Goal: Information Seeking & Learning: Compare options

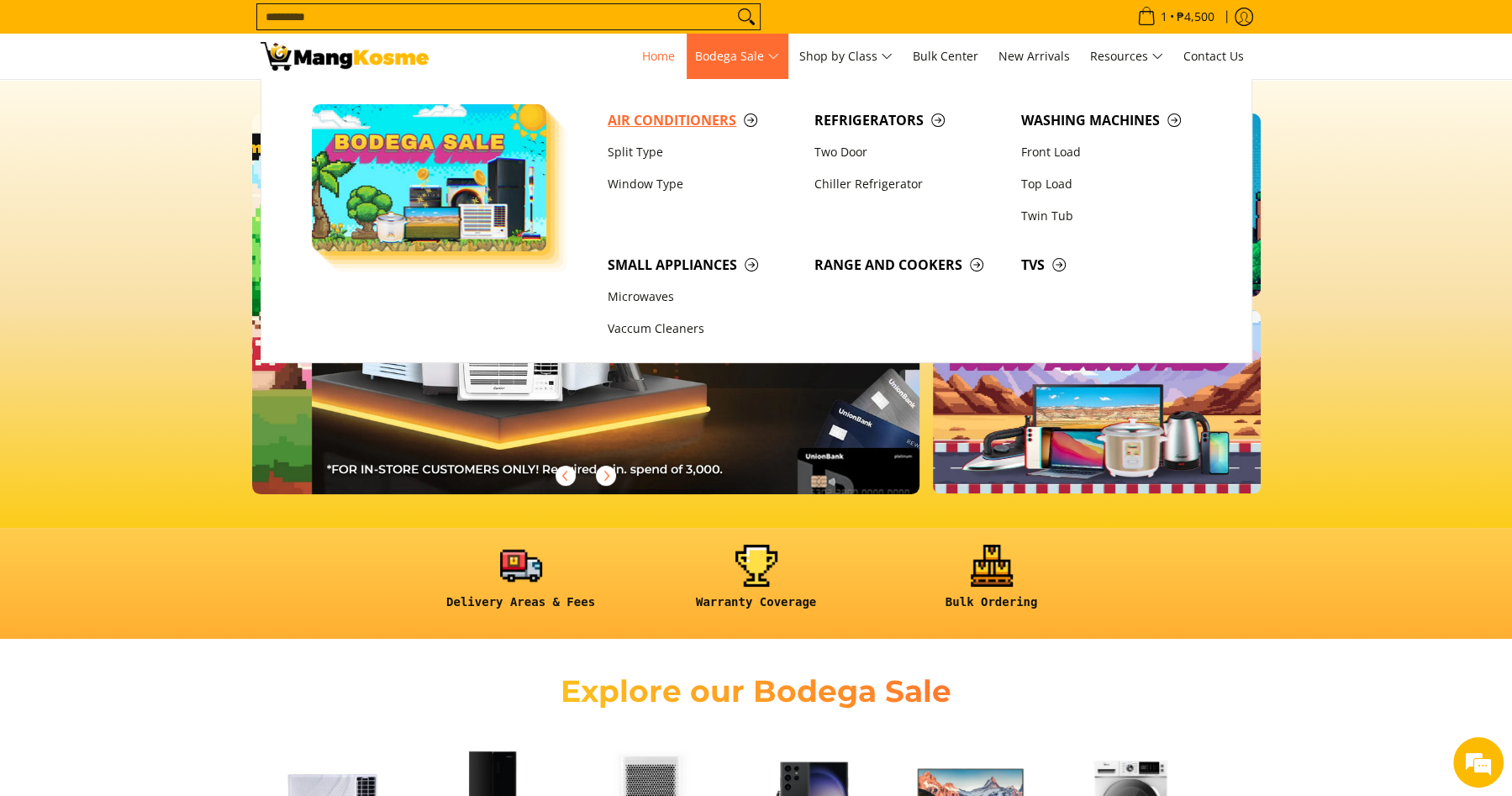
scroll to position [0, 668]
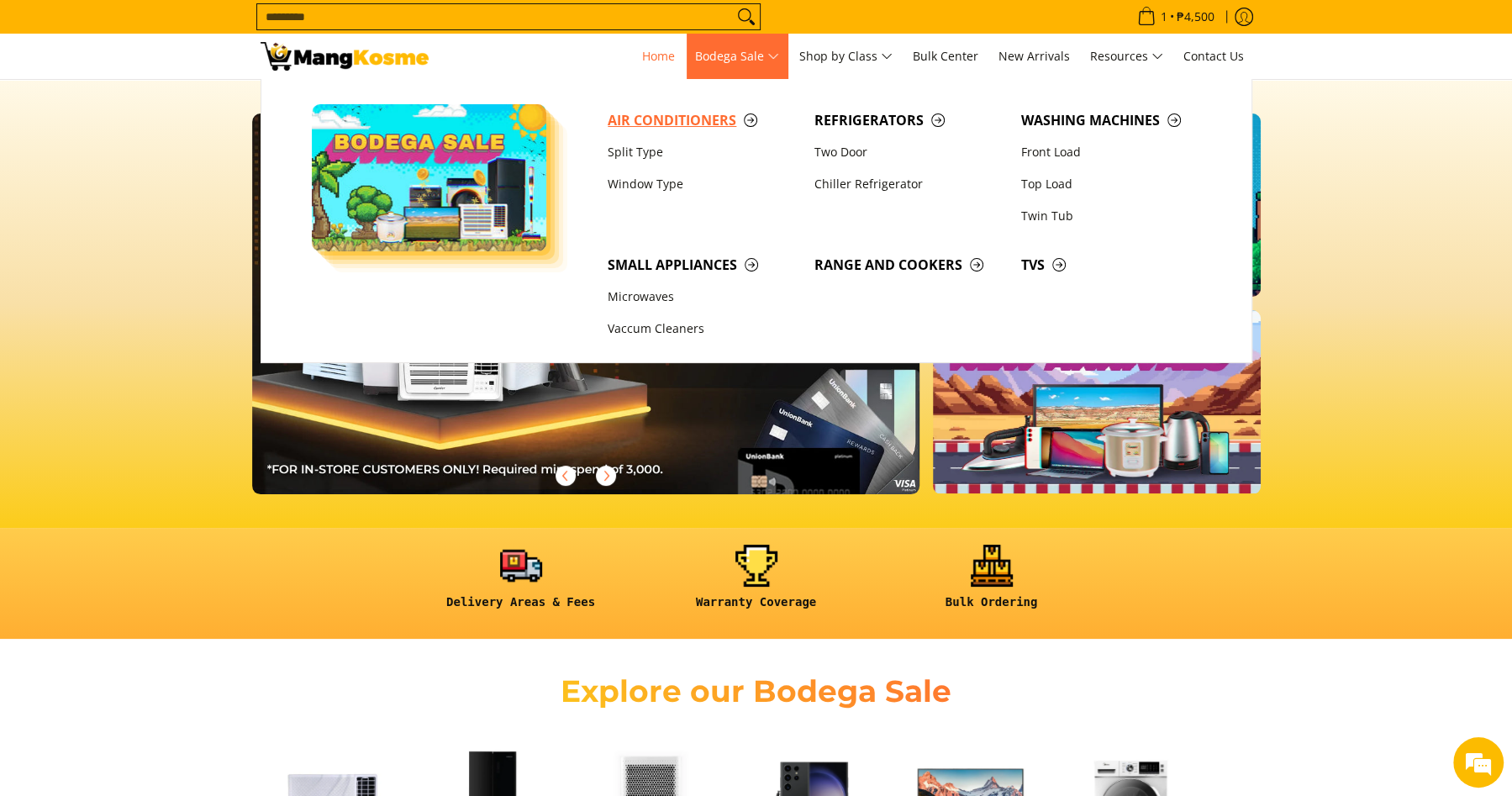
click at [694, 123] on span "Air Conditioners" at bounding box center [703, 121] width 190 height 21
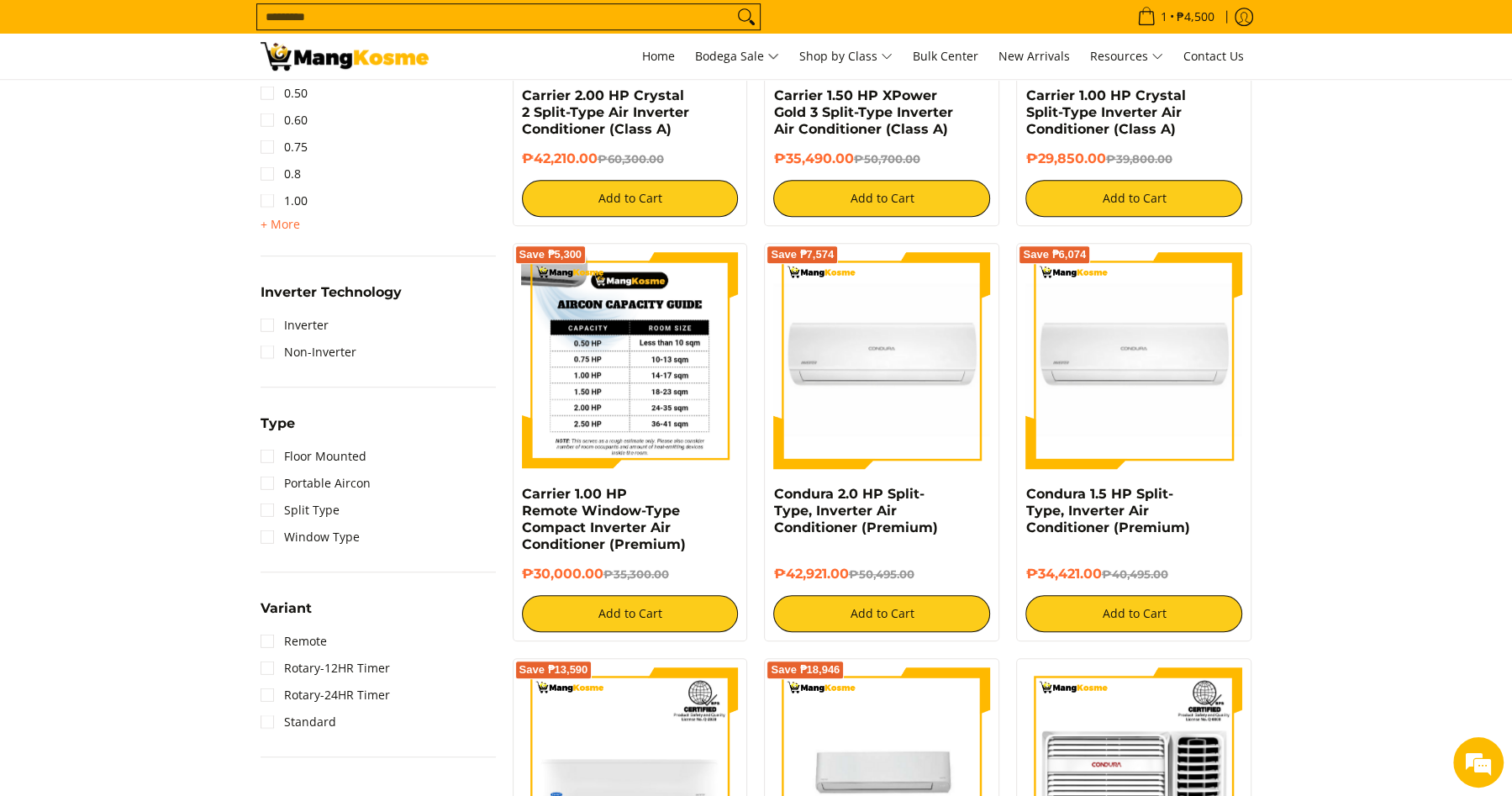
click at [629, 406] on img at bounding box center [630, 360] width 216 height 217
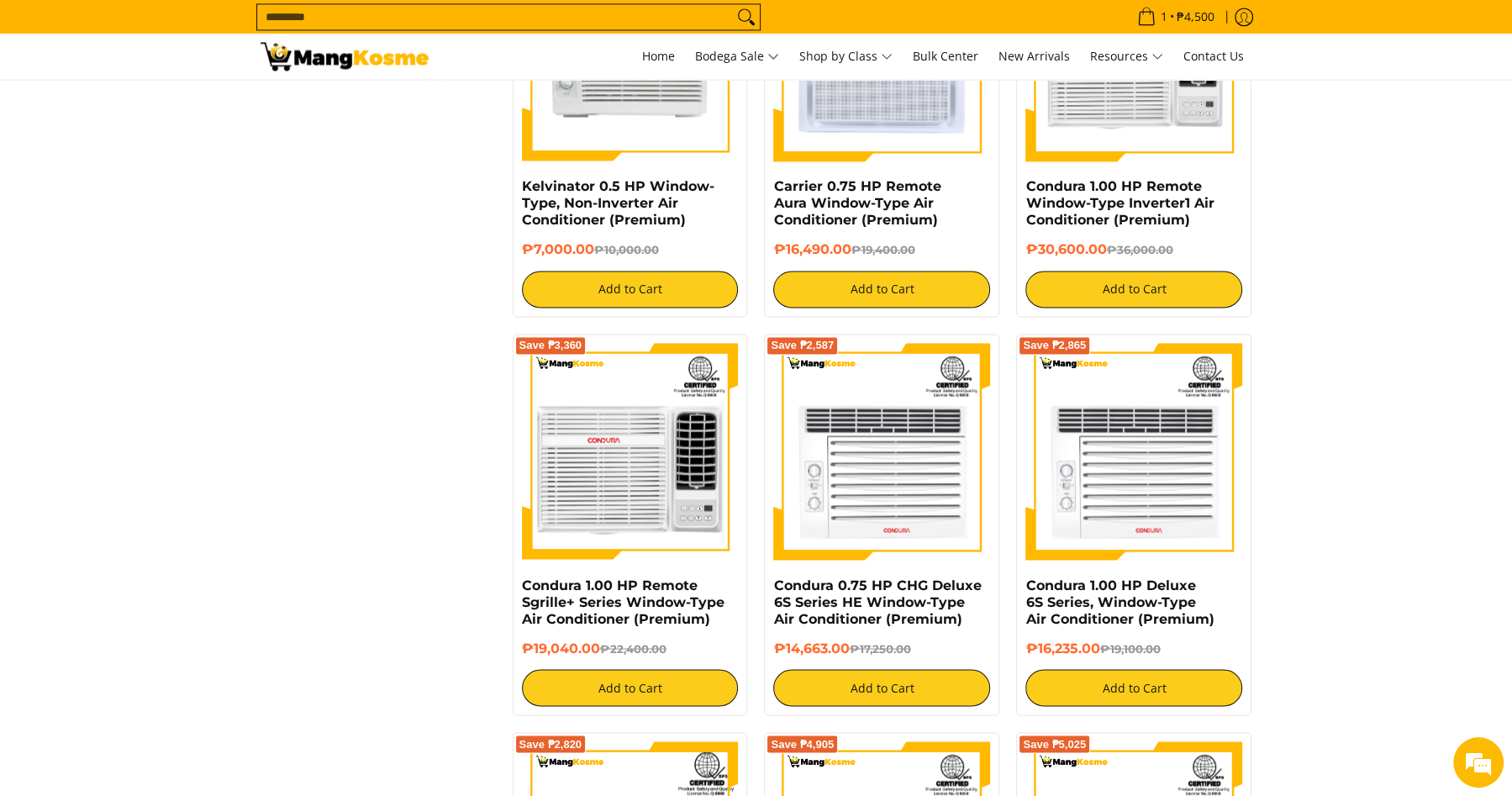
scroll to position [2550, 0]
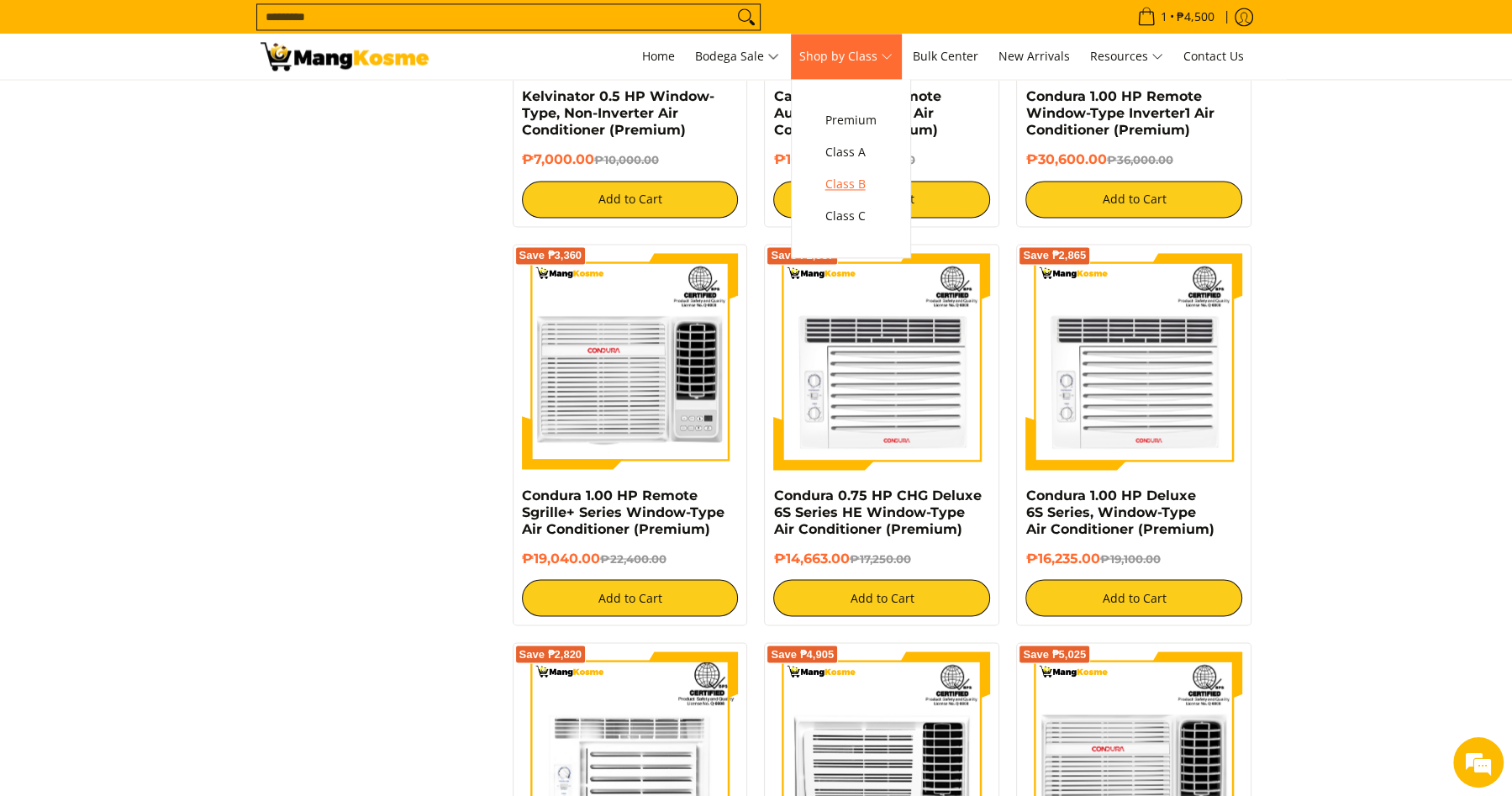
click at [871, 182] on span "Class B" at bounding box center [851, 184] width 52 height 21
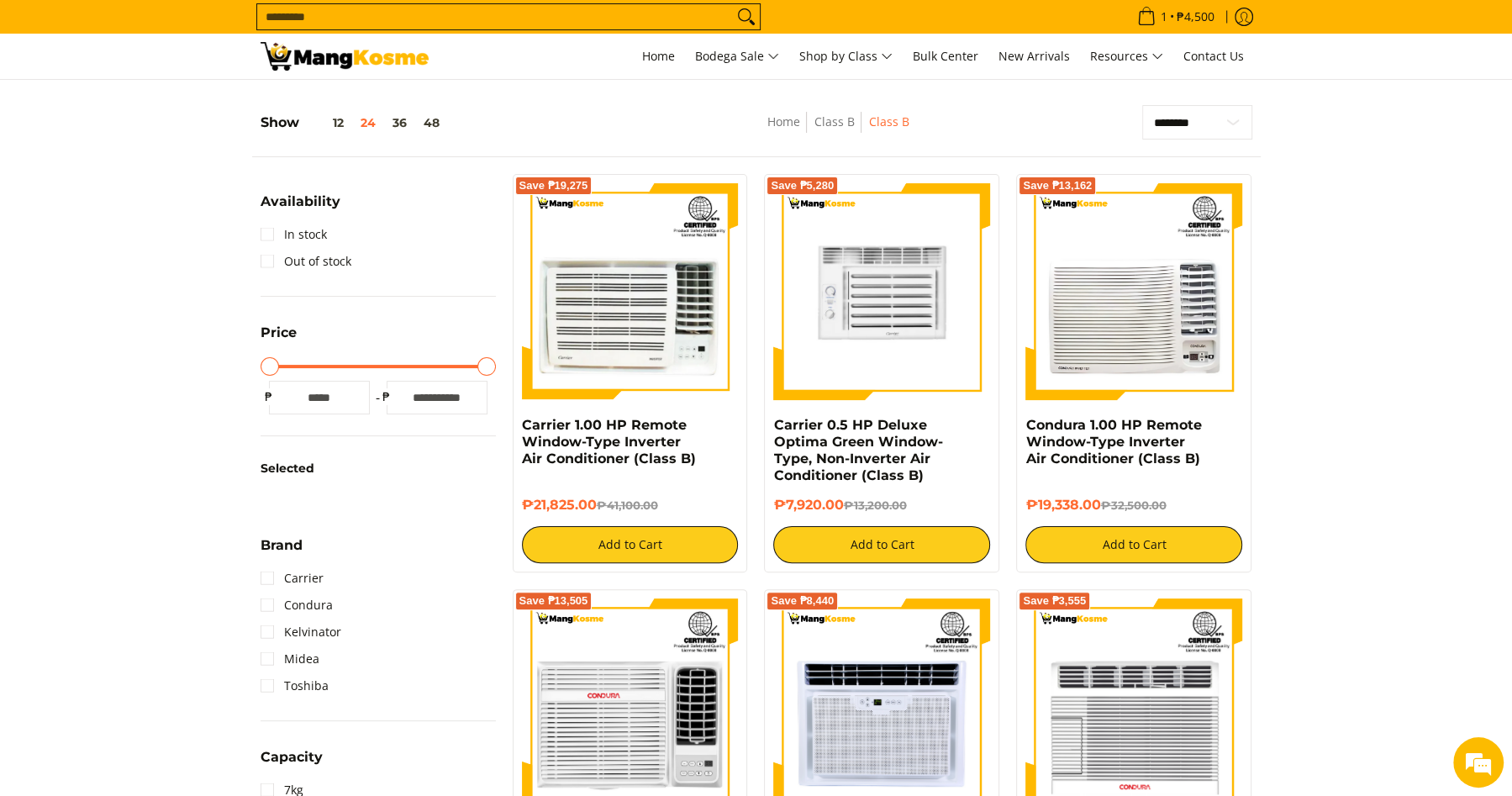
click at [866, 307] on img at bounding box center [881, 291] width 216 height 217
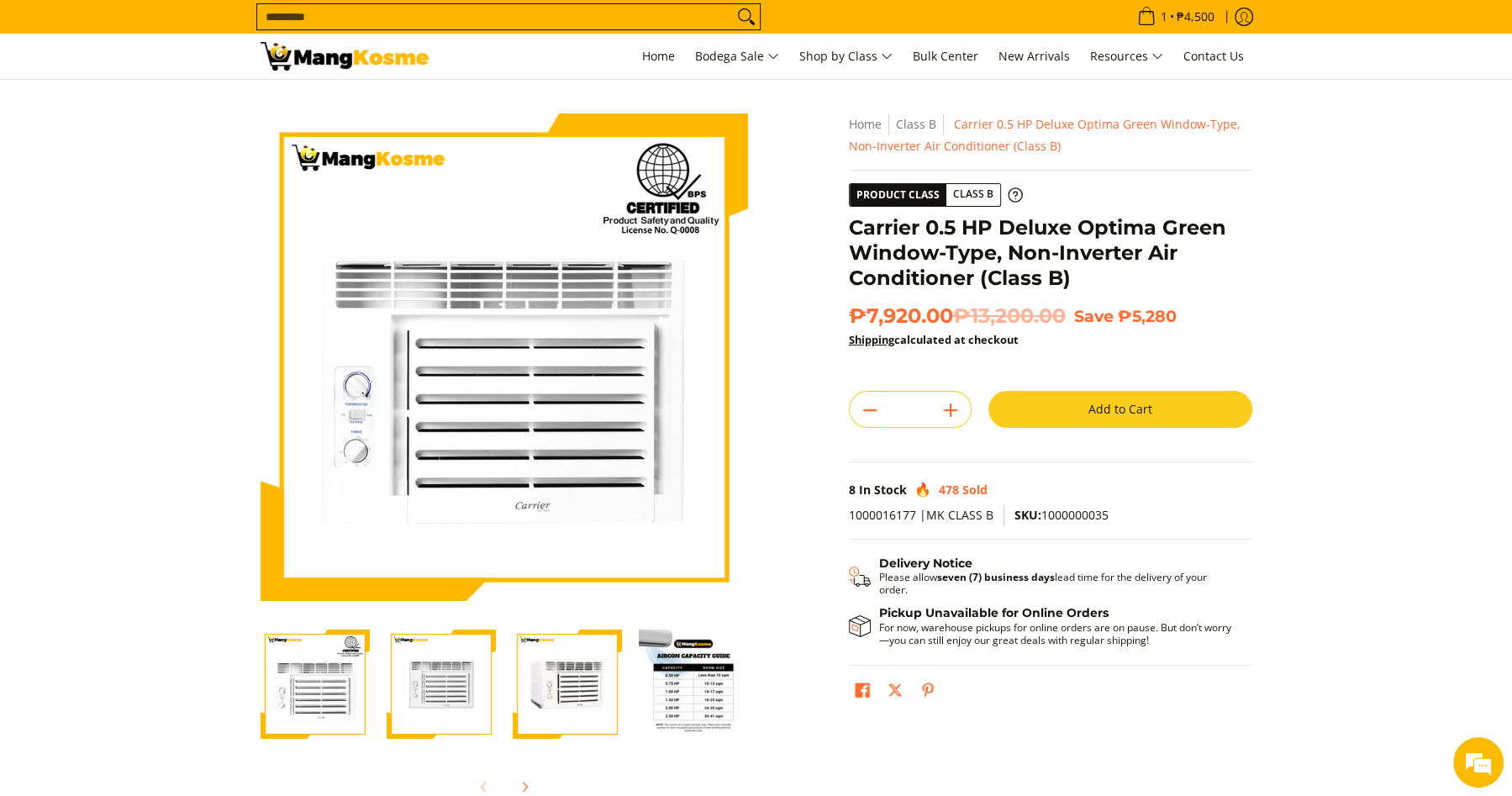
click at [475, 17] on input "Search..." at bounding box center [494, 17] width 475 height 25
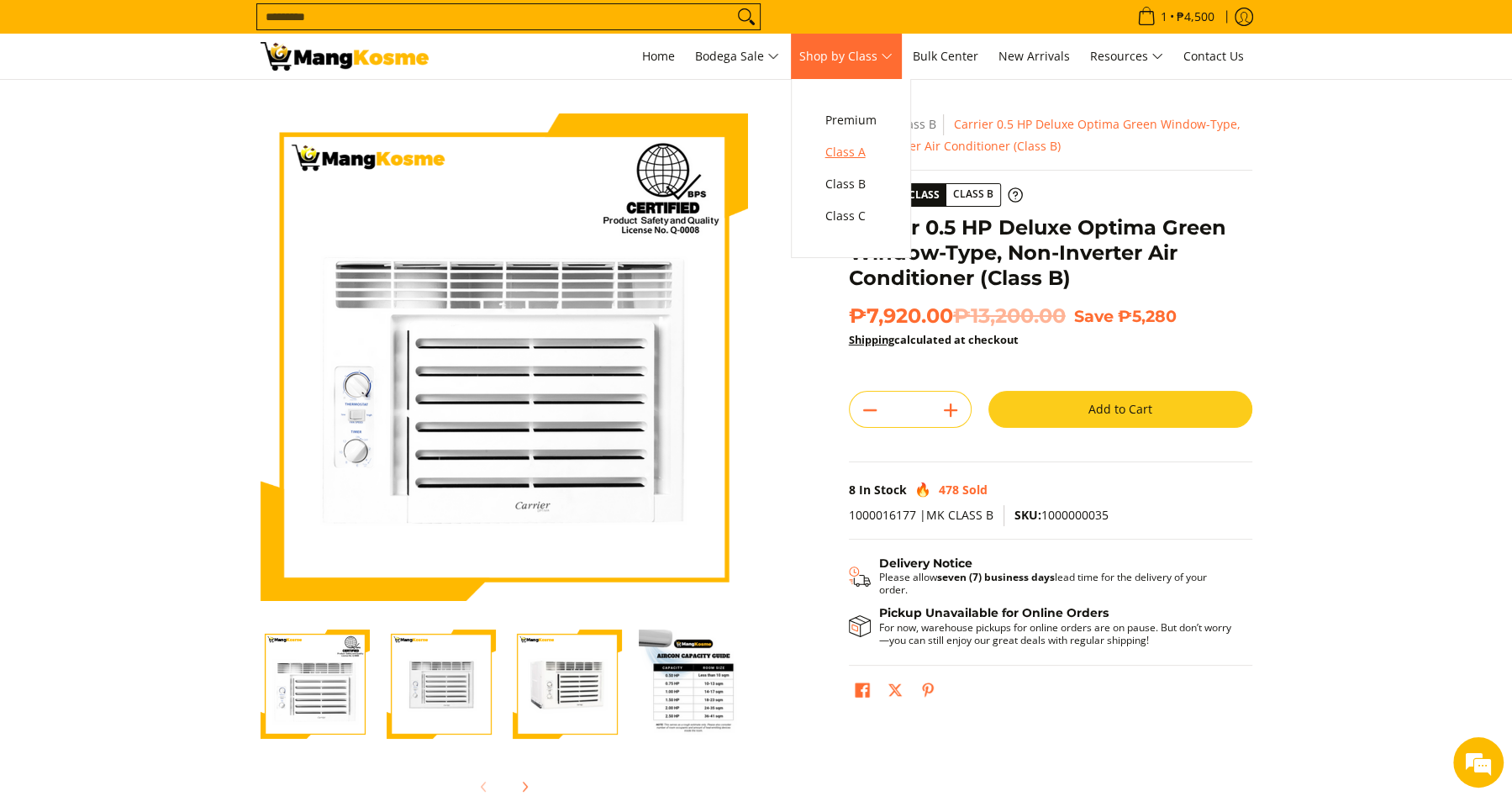
click at [861, 153] on span "Class A" at bounding box center [851, 152] width 52 height 21
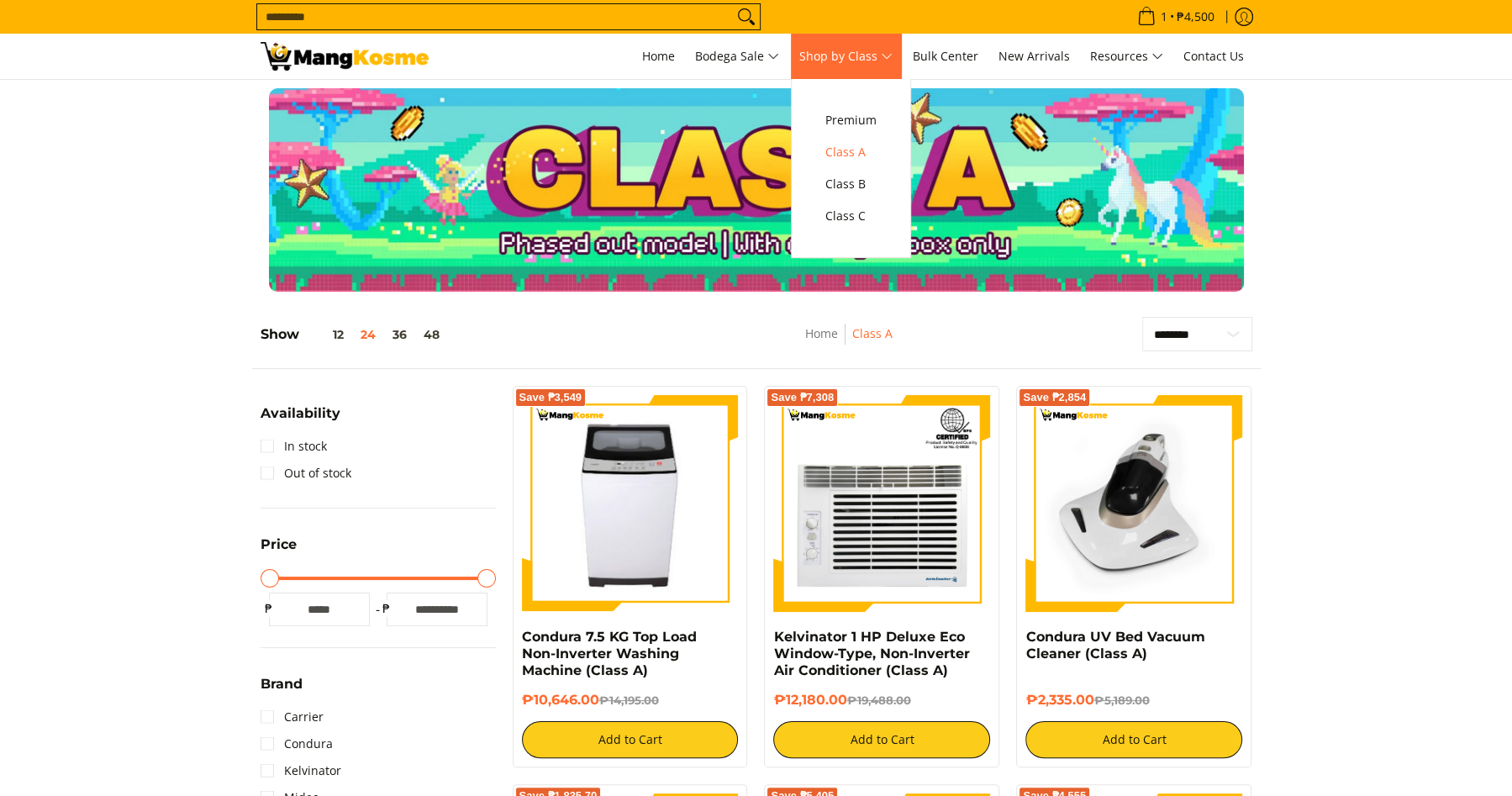
click at [878, 57] on span "Shop by Class" at bounding box center [845, 56] width 93 height 21
click at [847, 217] on span "Class C" at bounding box center [851, 217] width 52 height 21
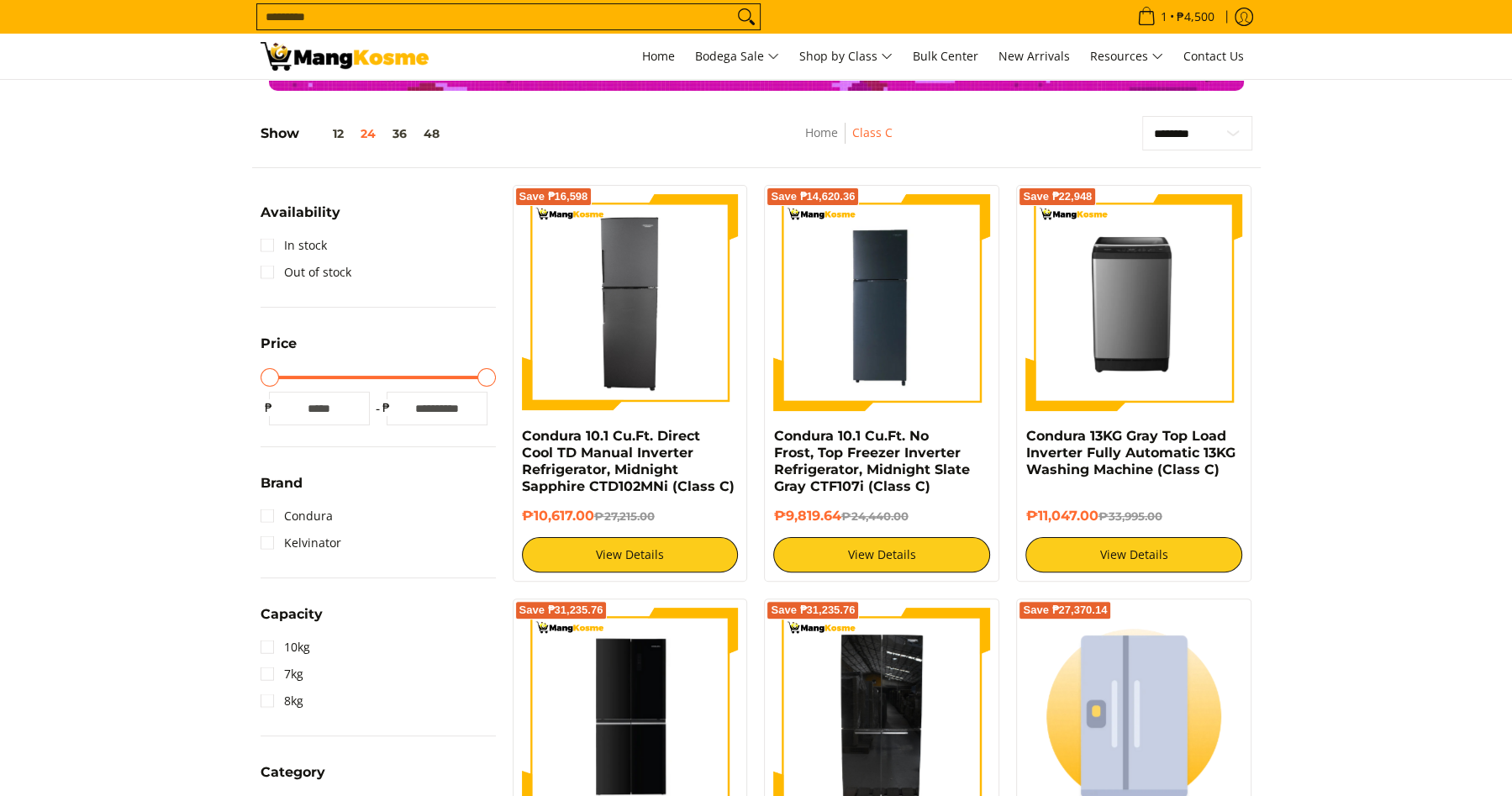
scroll to position [264, 0]
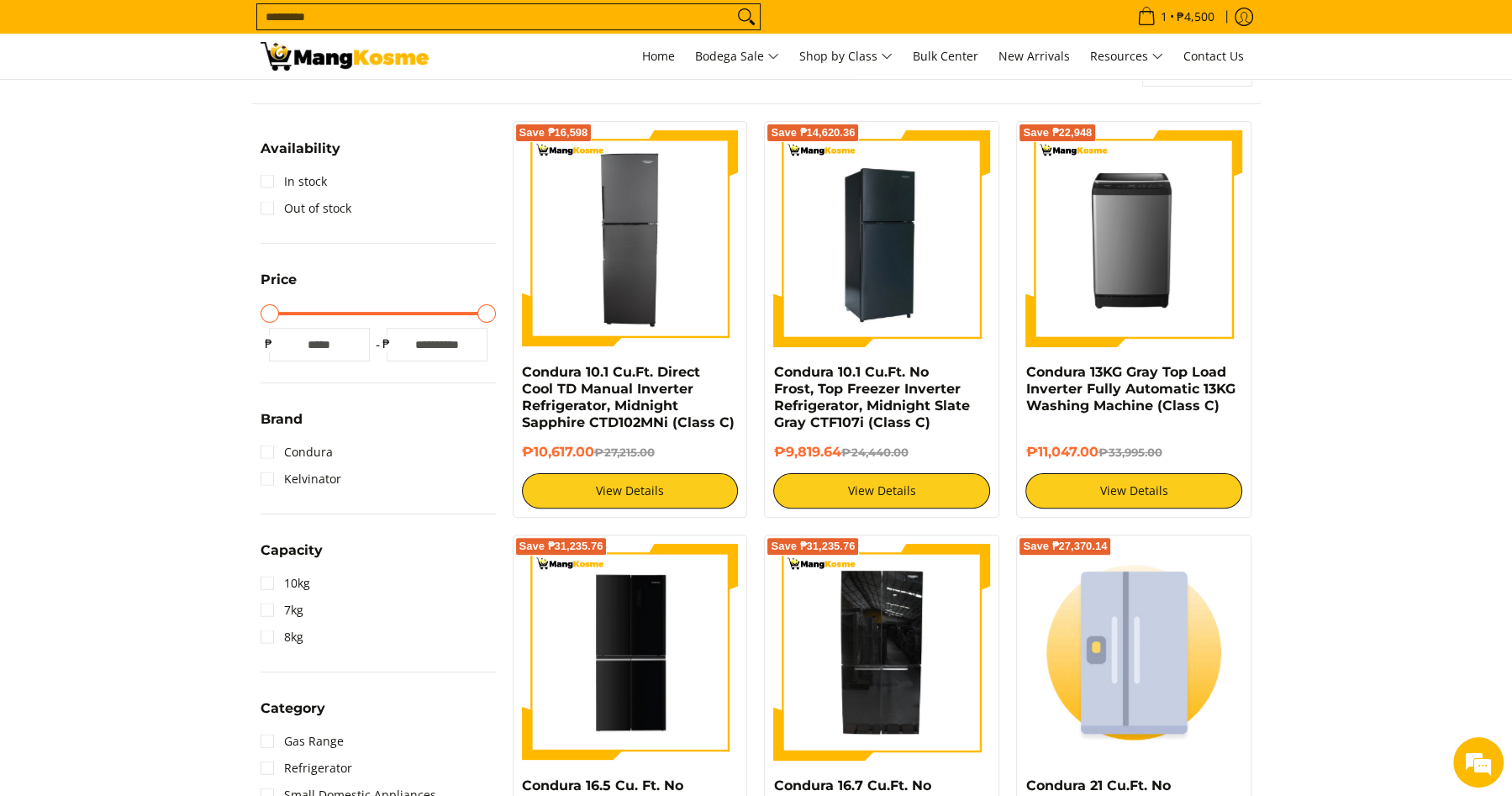
click at [963, 290] on img at bounding box center [881, 238] width 216 height 217
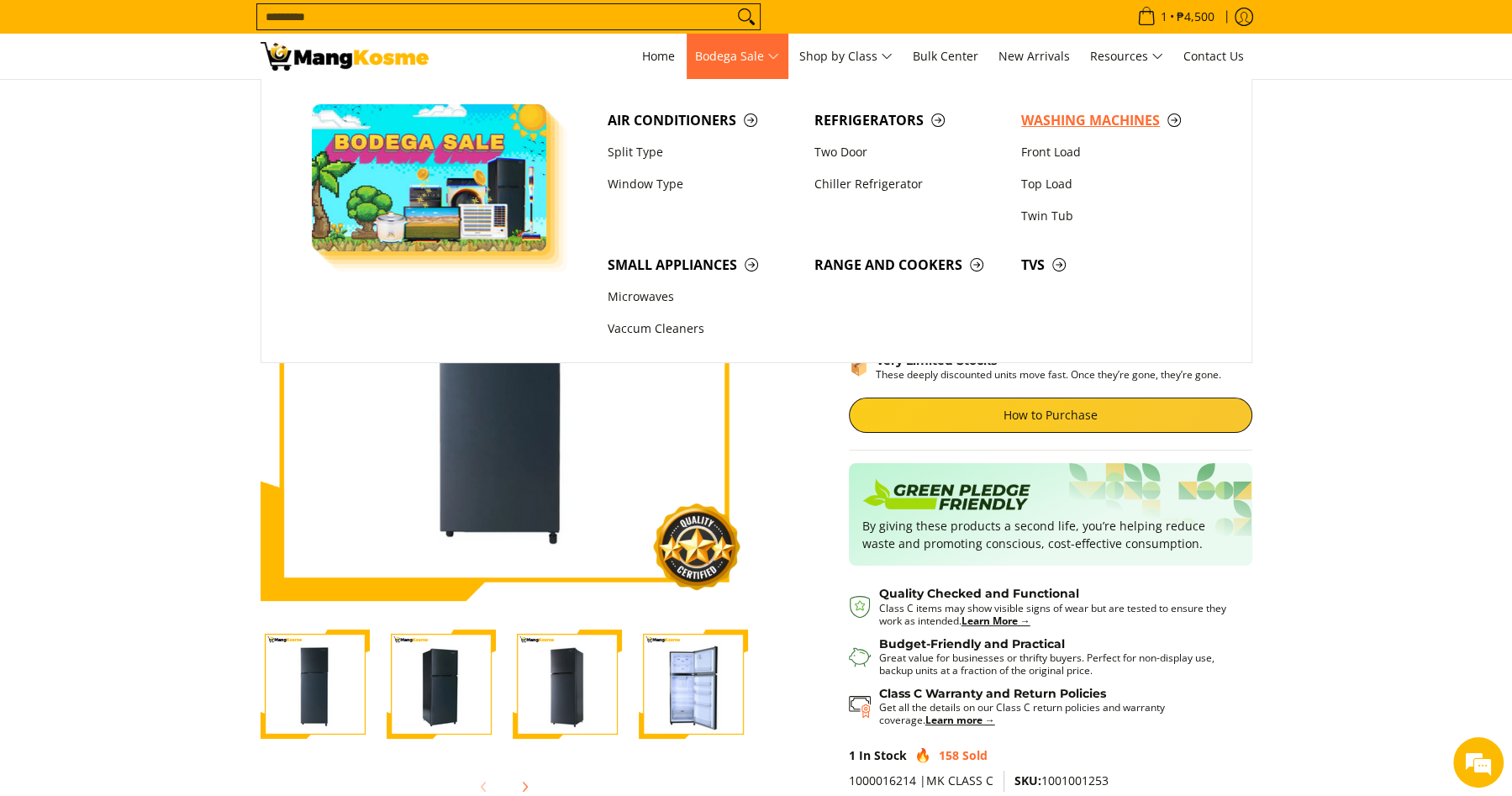
click at [1075, 120] on span "Washing Machines" at bounding box center [1116, 121] width 190 height 21
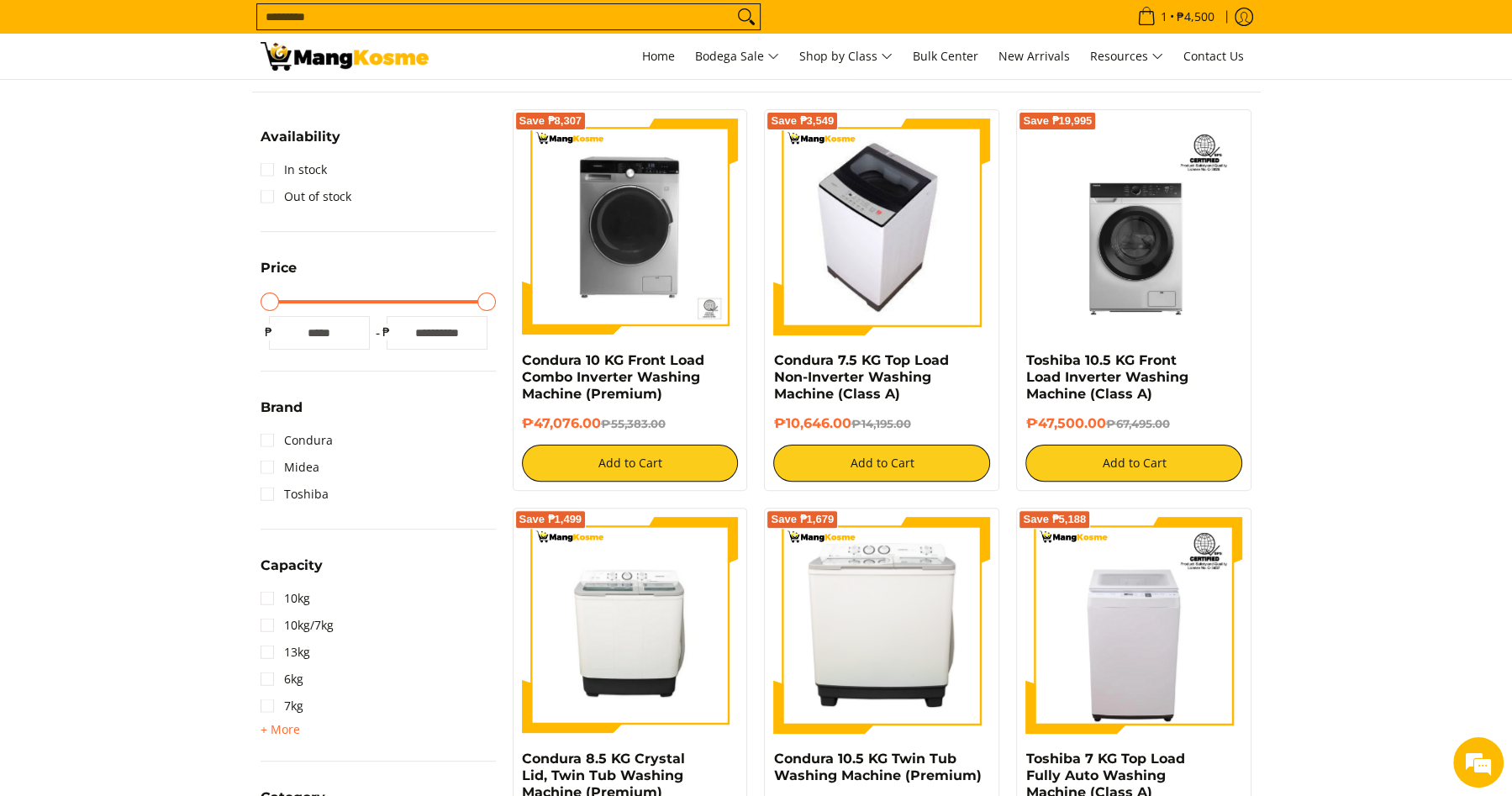
scroll to position [272, 0]
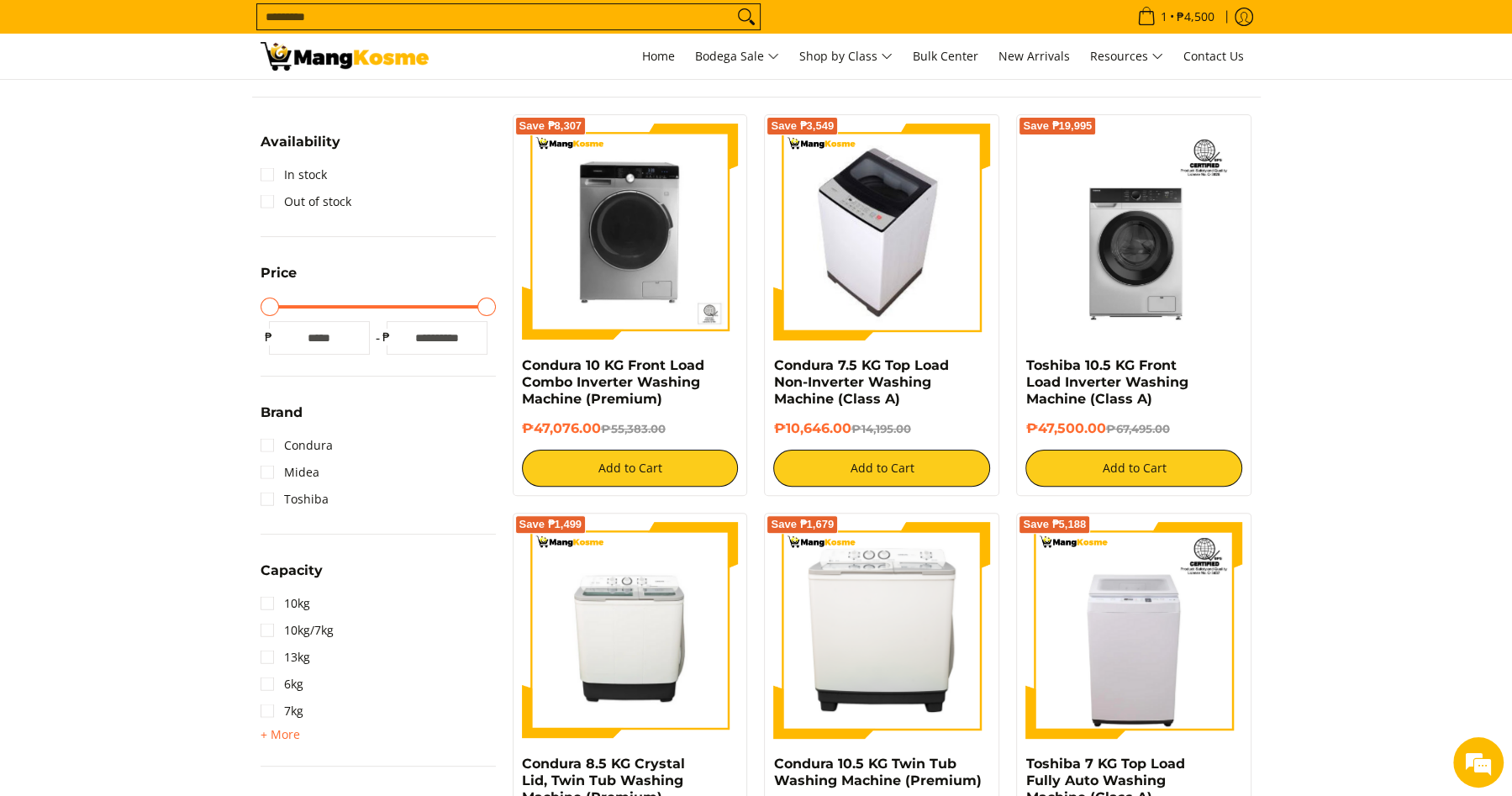
click at [948, 237] on img at bounding box center [881, 231] width 192 height 217
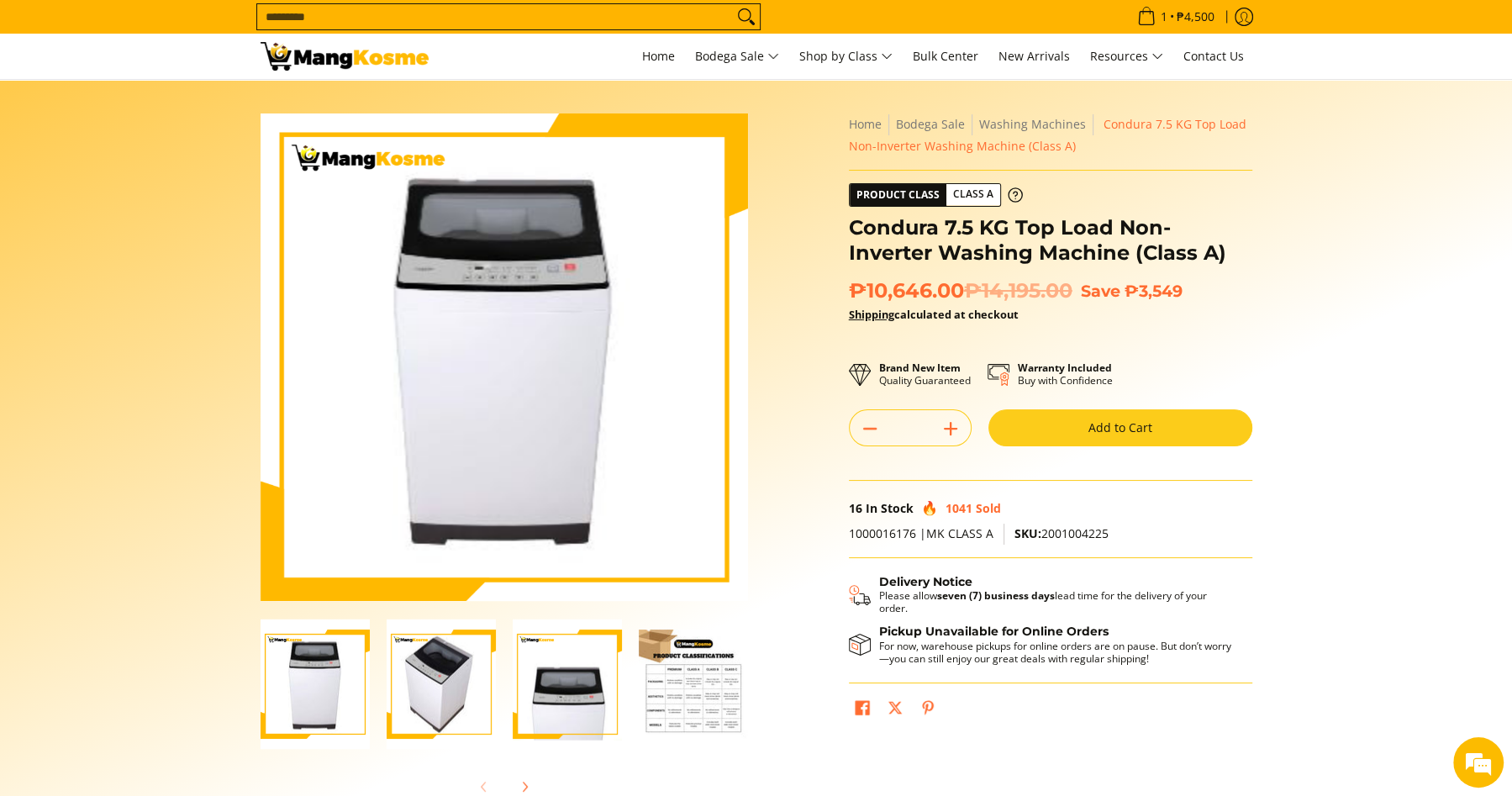
click at [462, 689] on img "Condura 7.5 KG Top Load Non-Inverter Washing Machine (Class A)-2" at bounding box center [441, 685] width 110 height 130
